Goal: Find specific page/section: Find specific page/section

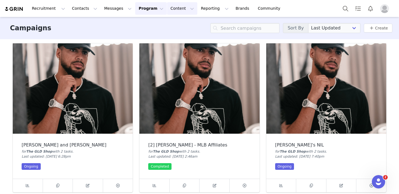
click at [177, 10] on button "Content Content" at bounding box center [182, 8] width 30 height 12
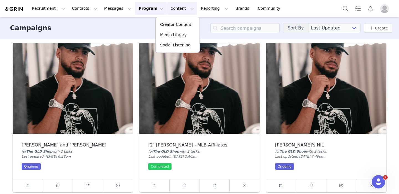
click at [148, 11] on button "Program Program" at bounding box center [151, 8] width 32 height 12
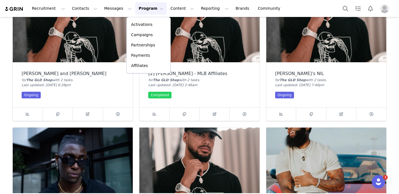
scroll to position [168, 0]
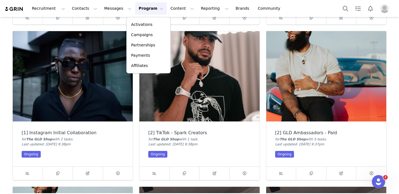
click at [300, 104] on img at bounding box center [327, 76] width 120 height 90
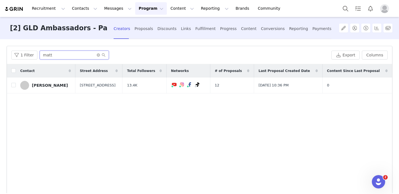
click at [77, 53] on input "matt" at bounding box center [74, 54] width 69 height 9
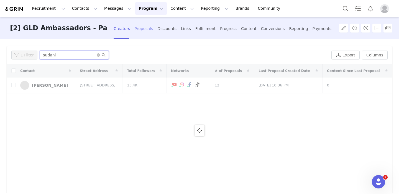
type input "sudani"
click at [135, 31] on div "Proposals" at bounding box center [144, 28] width 19 height 15
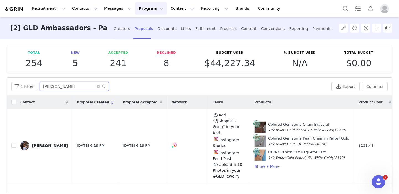
click at [77, 90] on input "[PERSON_NAME]" at bounding box center [74, 86] width 69 height 9
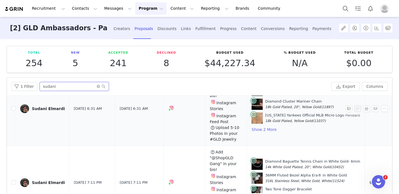
scroll to position [36, 0]
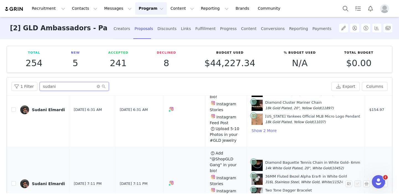
type input "sudani"
drag, startPoint x: 254, startPoint y: 166, endPoint x: 303, endPoint y: 165, distance: 49.7
click at [303, 173] on div "36MM Fluted Bezel Alpha Era® in White Gold 316L Stainless Steel, White Gold, Wh…" at bounding box center [306, 178] width 82 height 11
copy div "36MM Fluted Bezel Alpha Era"
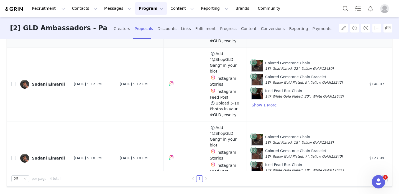
scroll to position [0, 0]
